Goal: Navigation & Orientation: Find specific page/section

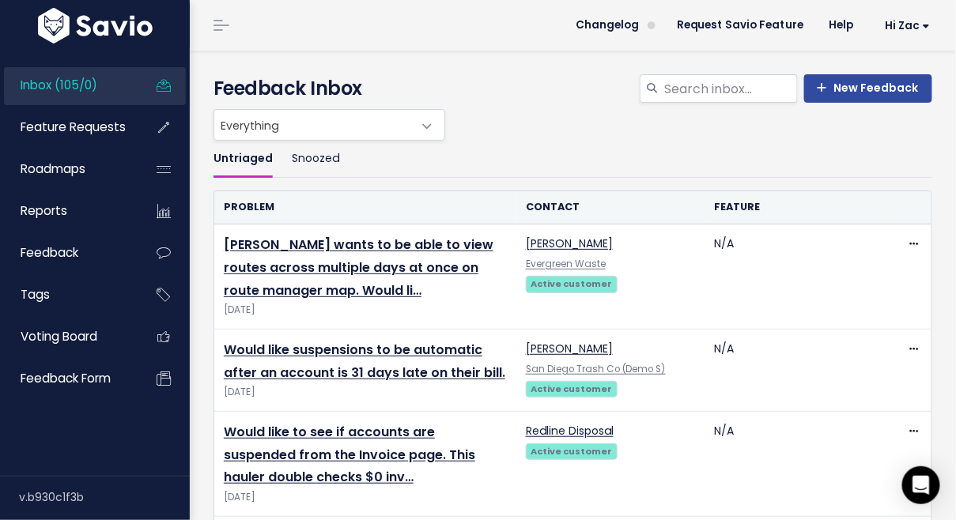
click at [531, 62] on div "New Feedback Feedback Inbox" at bounding box center [573, 80] width 742 height 58
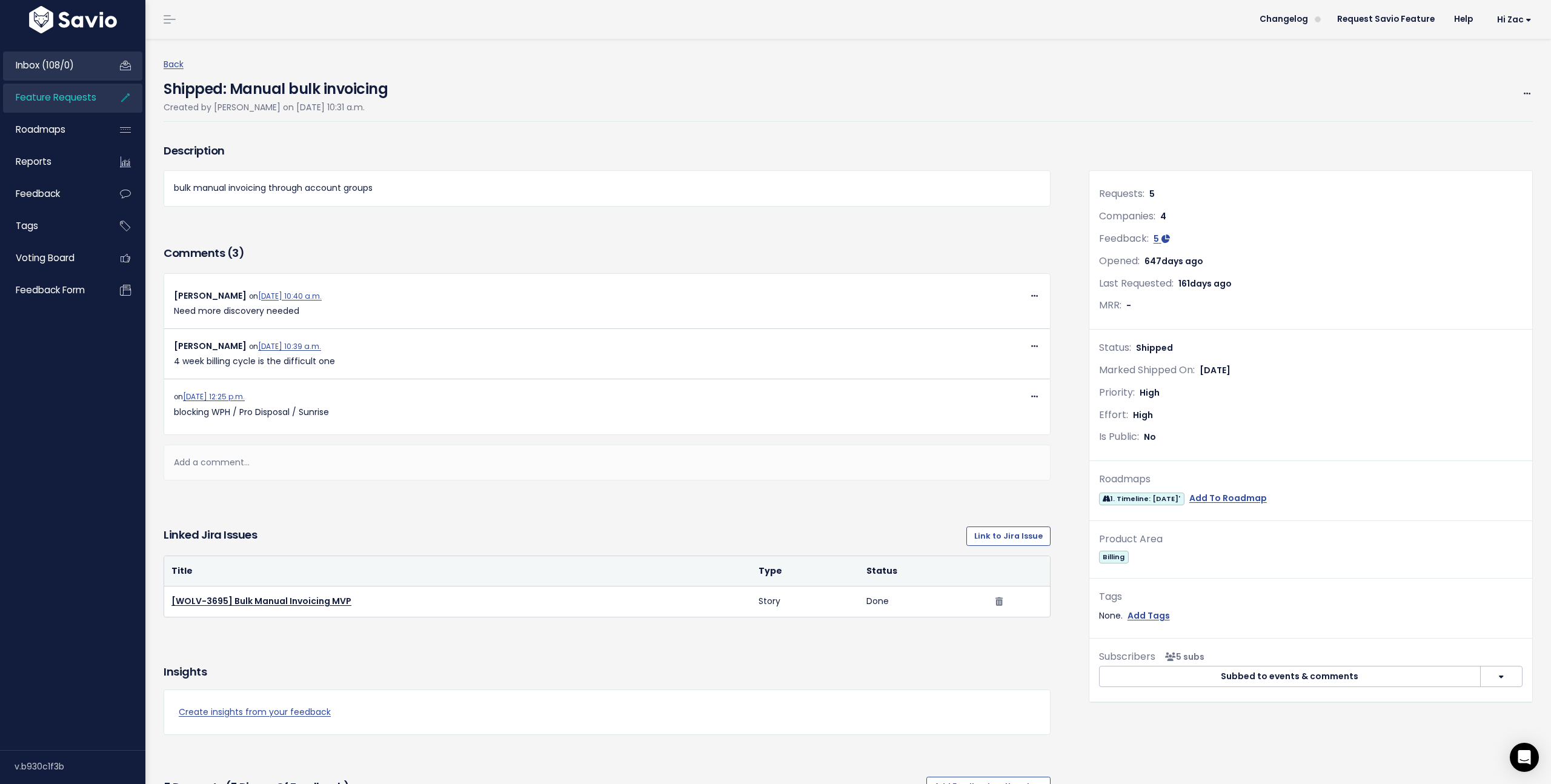
click at [53, 77] on link "Inbox (108/0)" at bounding box center [51, 65] width 97 height 28
